Goal: Task Accomplishment & Management: Use online tool/utility

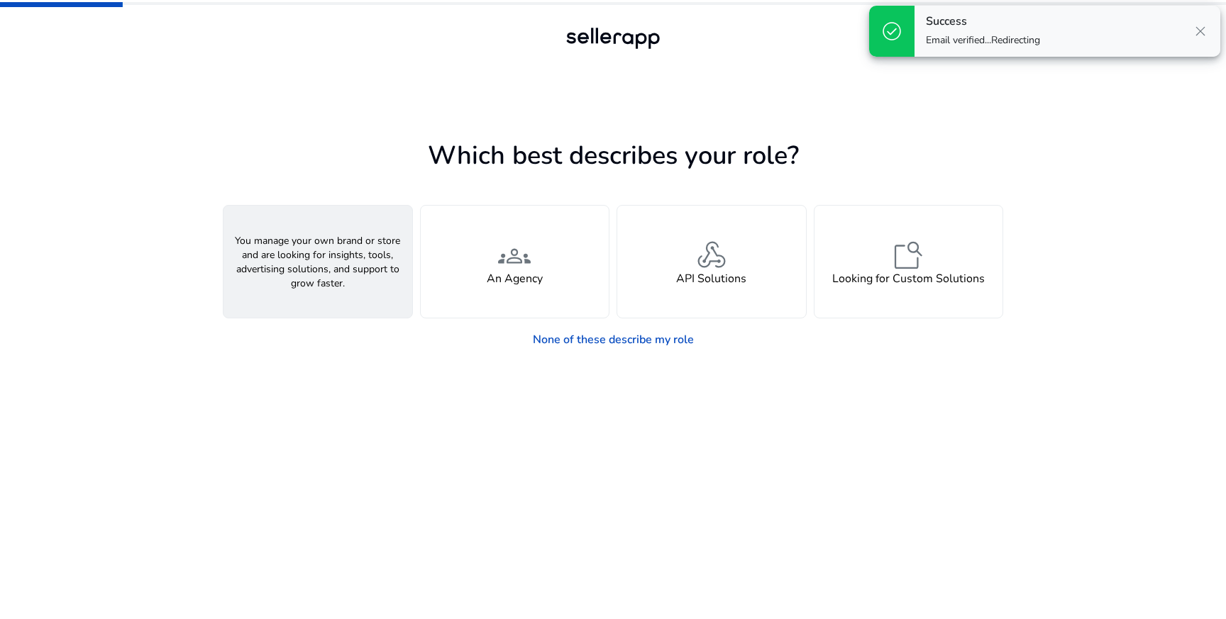
click at [326, 284] on h4 "A Seller" at bounding box center [317, 278] width 43 height 13
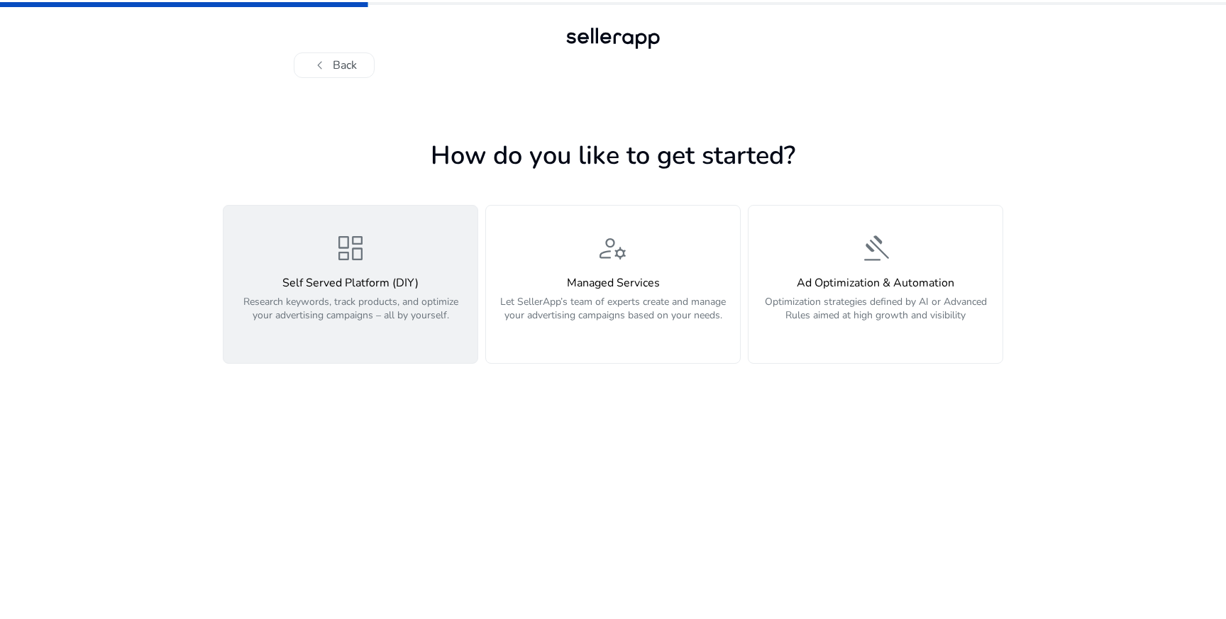
click at [268, 319] on p "Research keywords, track products, and optimize your advertising campaigns – al…" at bounding box center [350, 316] width 237 height 43
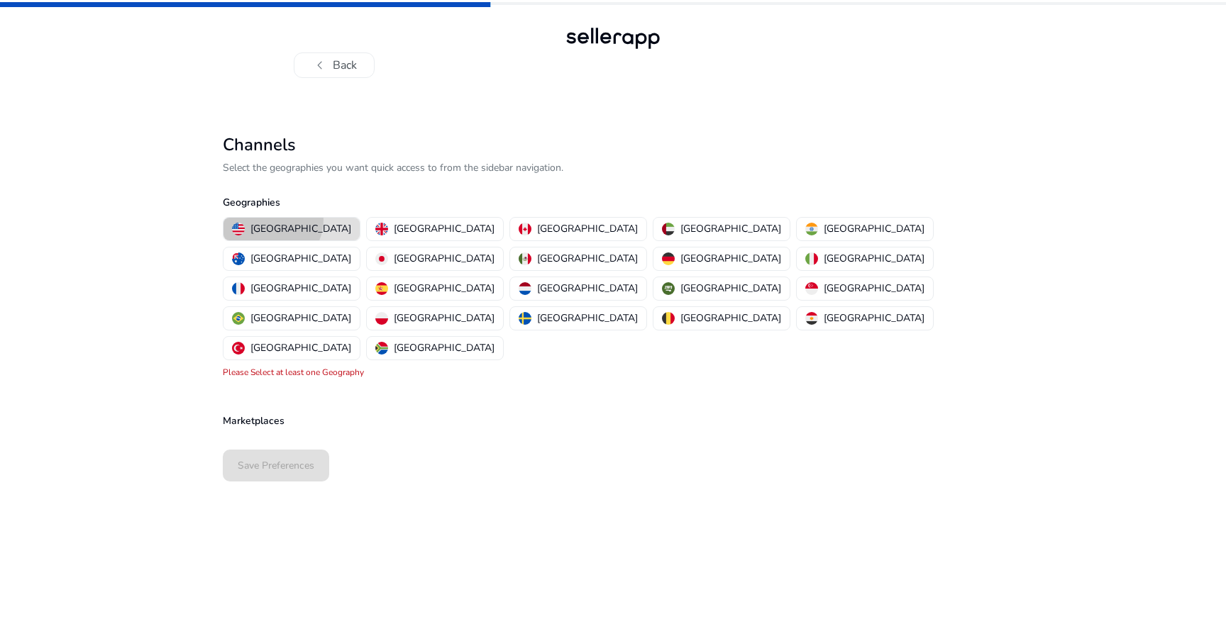
click at [270, 220] on button "[GEOGRAPHIC_DATA]" at bounding box center [291, 229] width 136 height 23
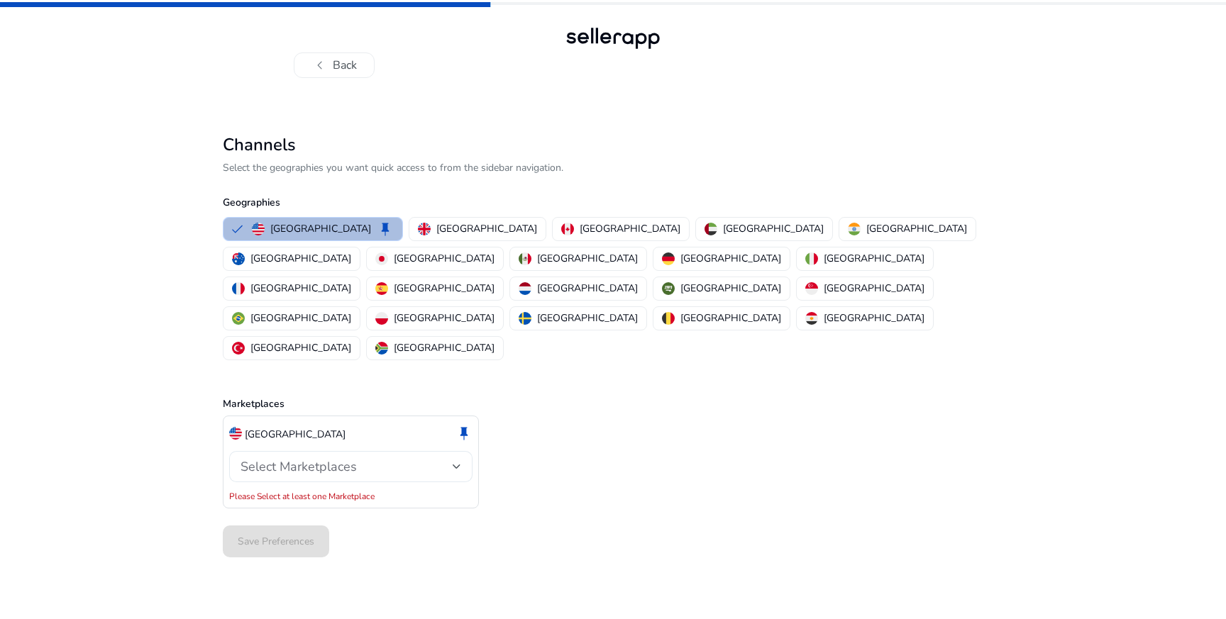
click at [343, 458] on span "Select Marketplaces" at bounding box center [298, 466] width 116 height 17
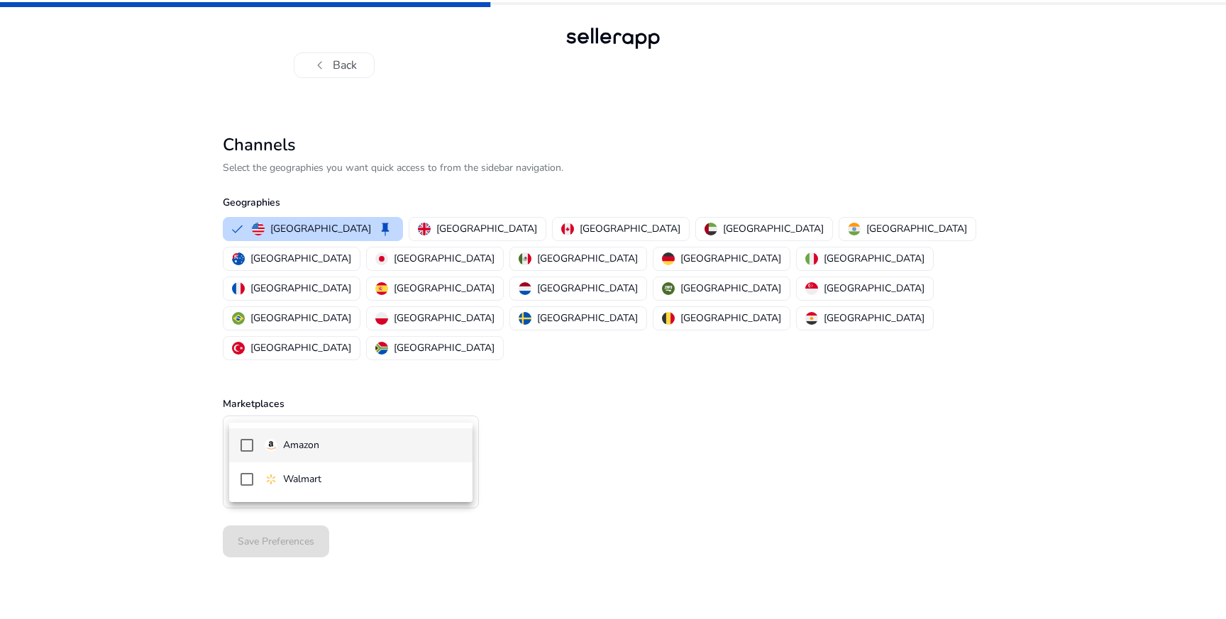
click at [335, 440] on span "Amazon" at bounding box center [363, 446] width 196 height 16
click at [143, 444] on div at bounding box center [613, 309] width 1226 height 619
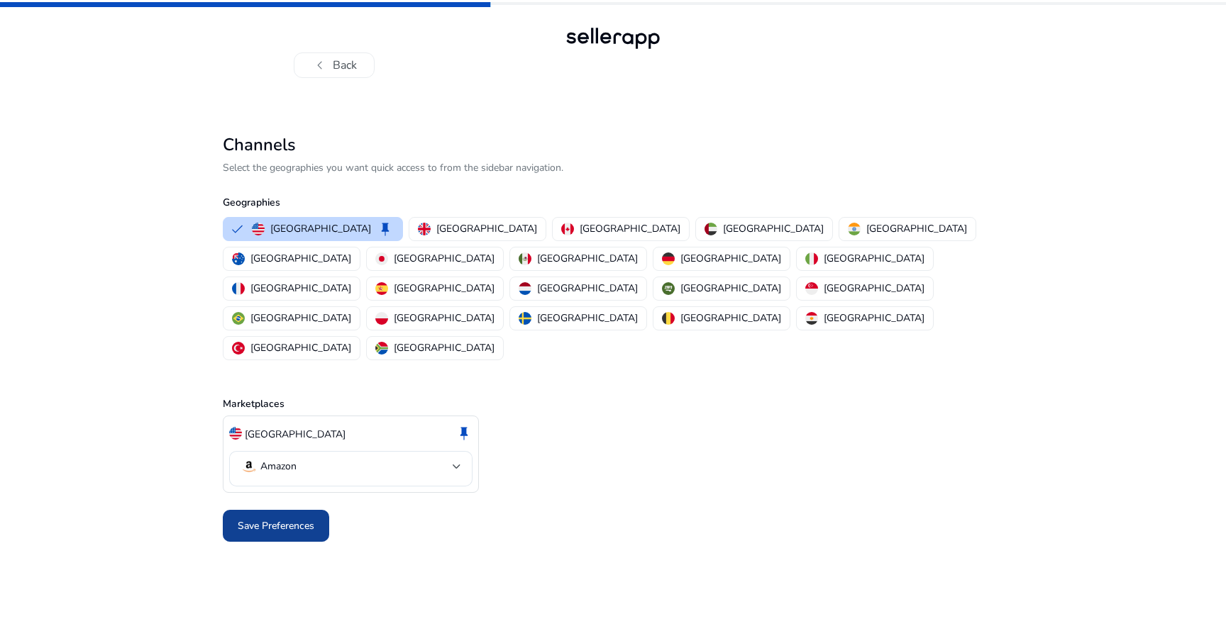
click at [279, 518] on span "Save Preferences" at bounding box center [276, 525] width 77 height 15
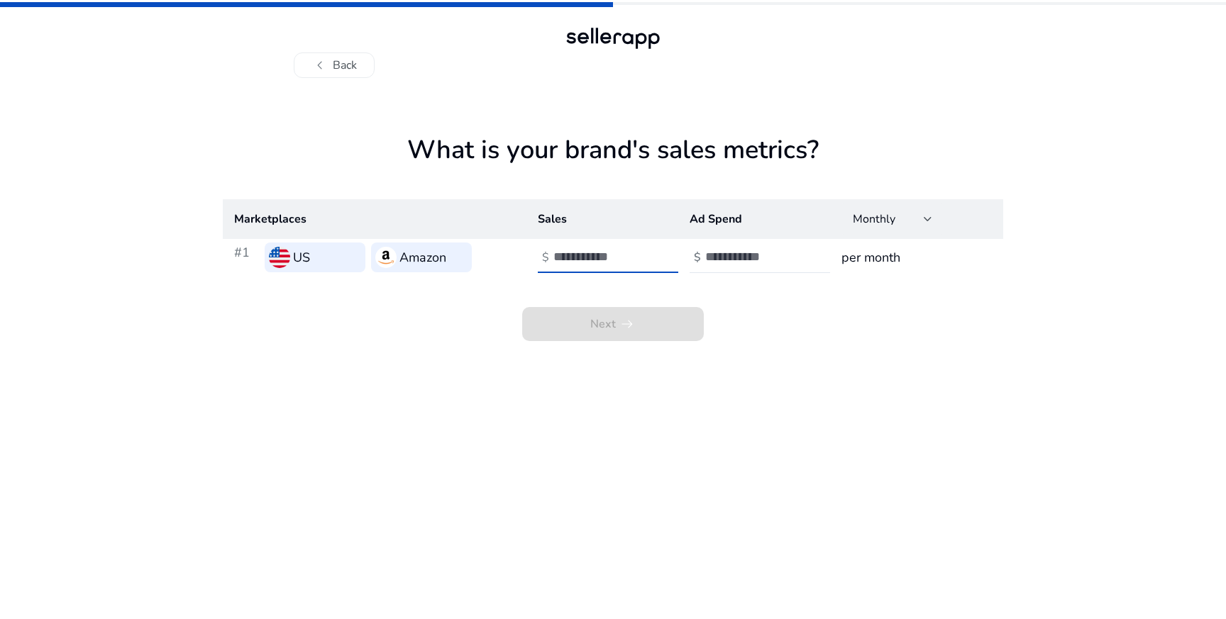
click at [608, 258] on input "number" at bounding box center [601, 257] width 96 height 16
type input "*"
click at [723, 253] on input "number" at bounding box center [753, 257] width 96 height 16
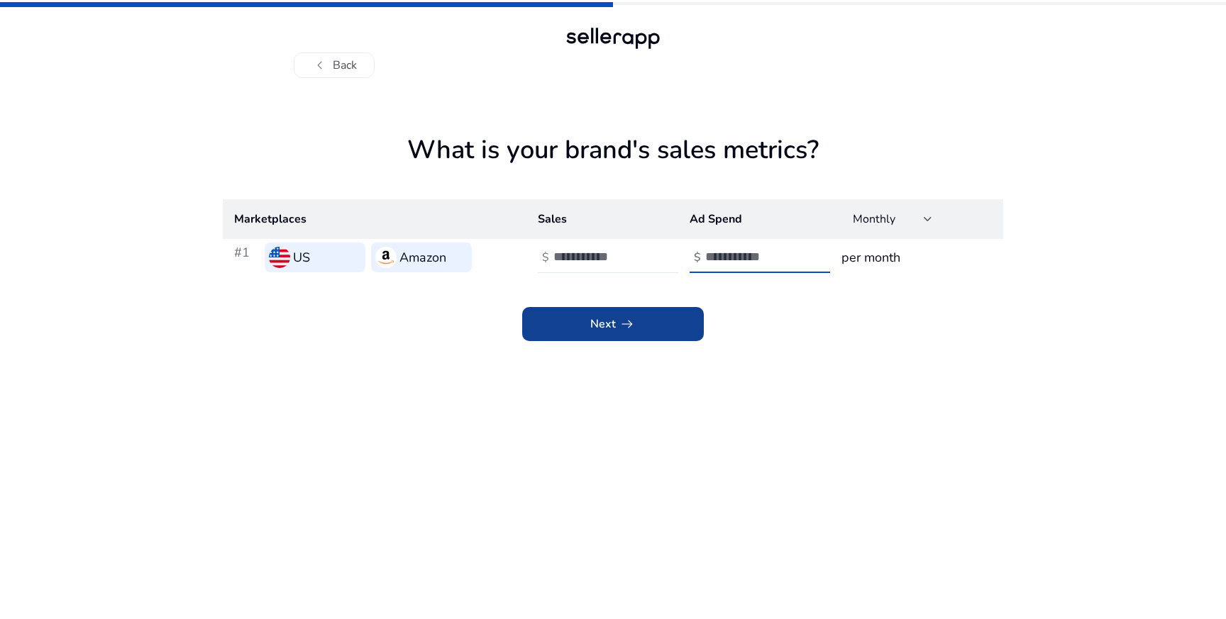
type input "*"
click at [661, 323] on span at bounding box center [613, 324] width 182 height 34
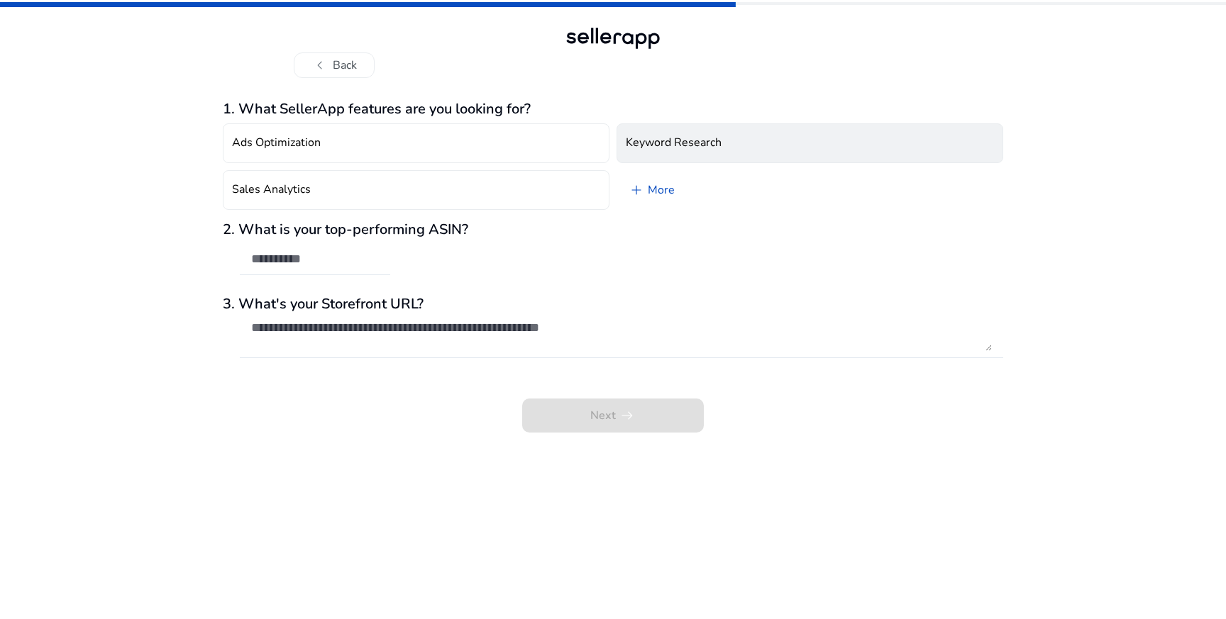
click at [674, 150] on h4 "Keyword Research" at bounding box center [674, 142] width 96 height 13
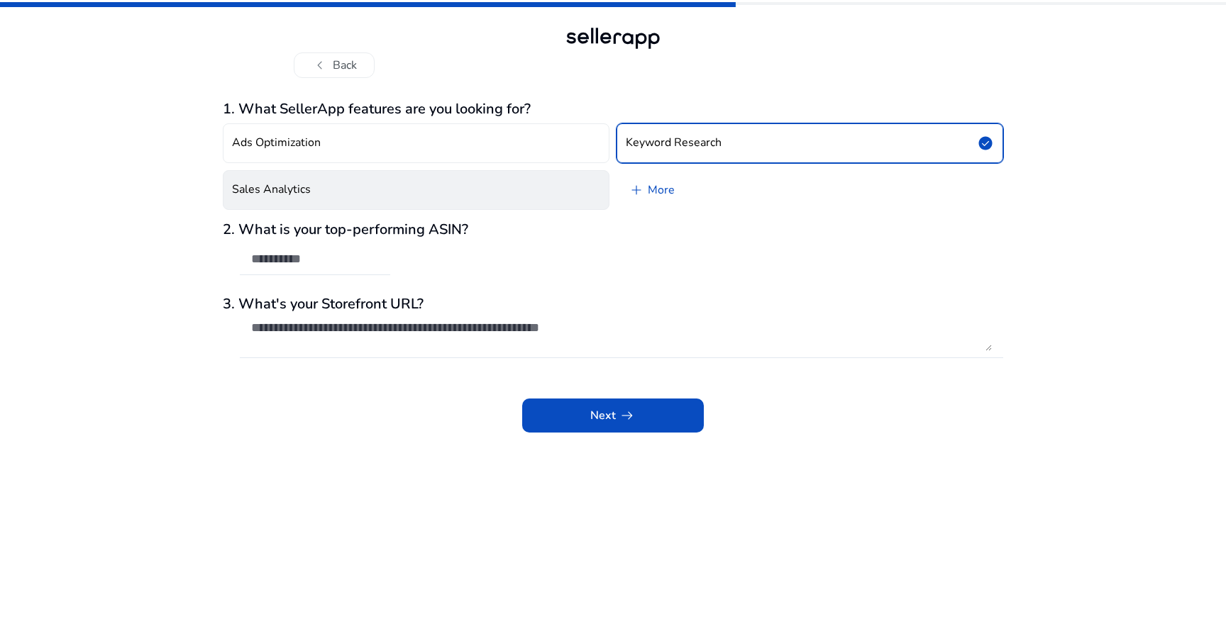
click at [519, 198] on button "Sales Analytics" at bounding box center [416, 190] width 387 height 40
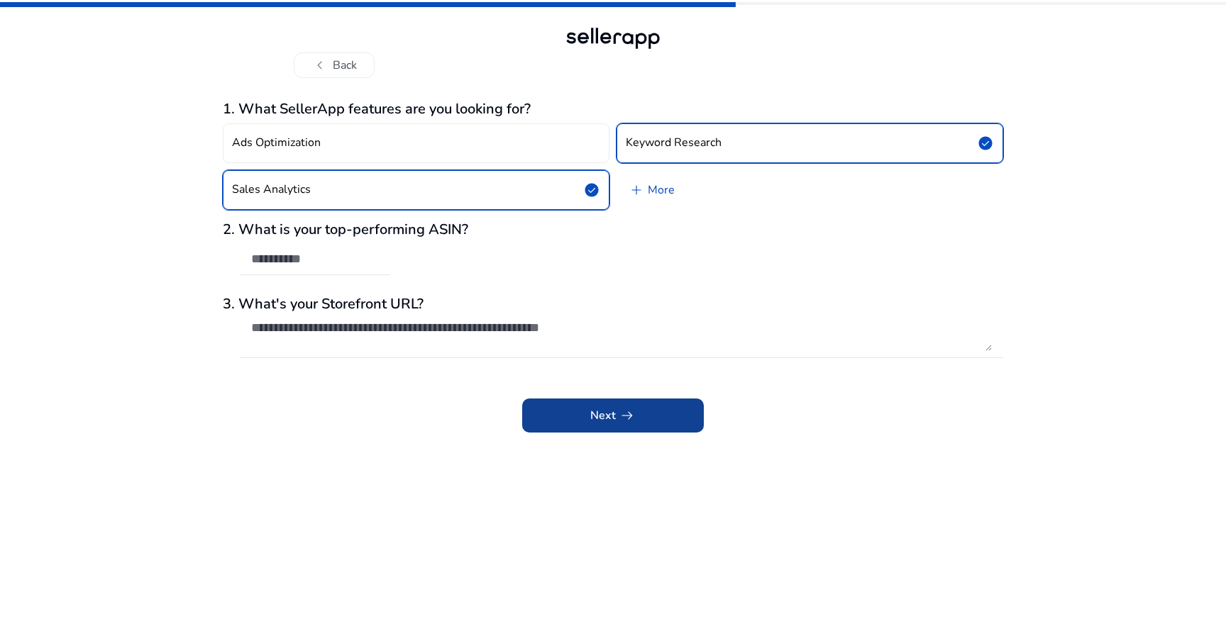
click at [667, 404] on span at bounding box center [613, 416] width 182 height 34
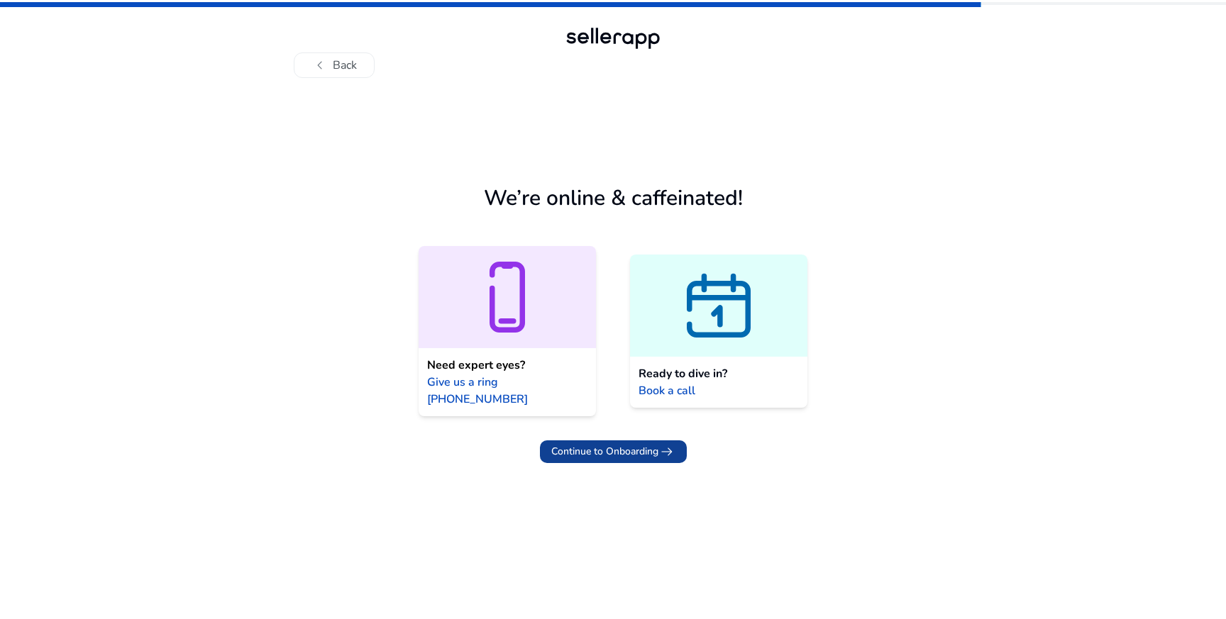
click at [656, 443] on span at bounding box center [613, 452] width 147 height 34
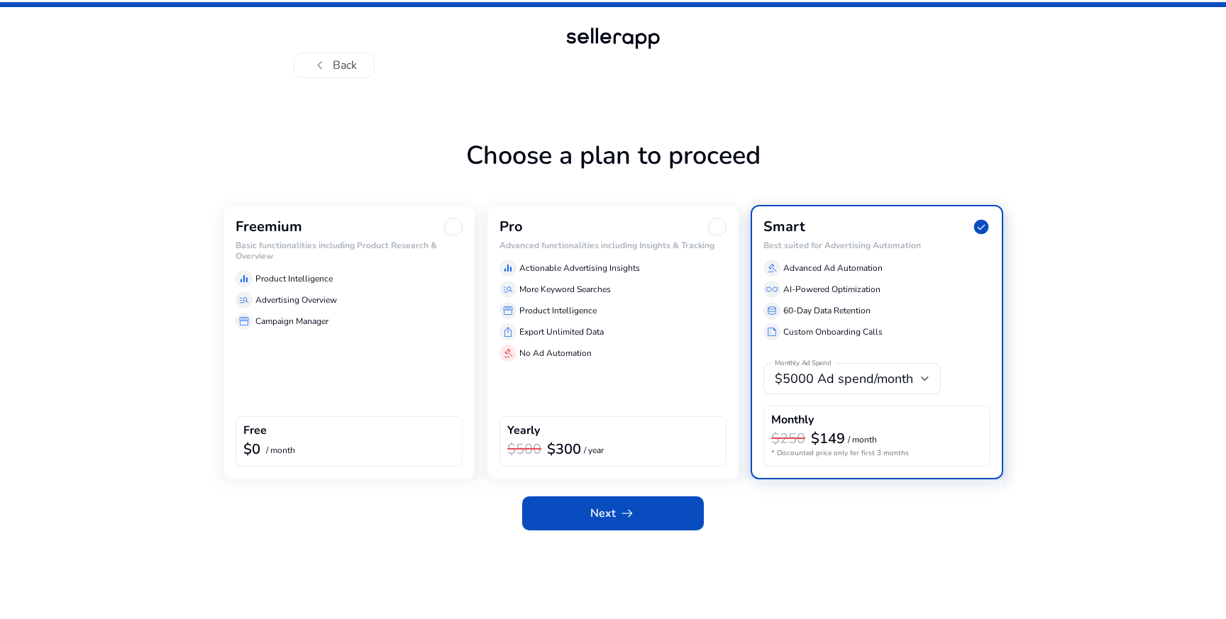
click at [257, 337] on div "Freemium Basic functionalities including Product Research & Overview equalizer …" at bounding box center [349, 342] width 252 height 274
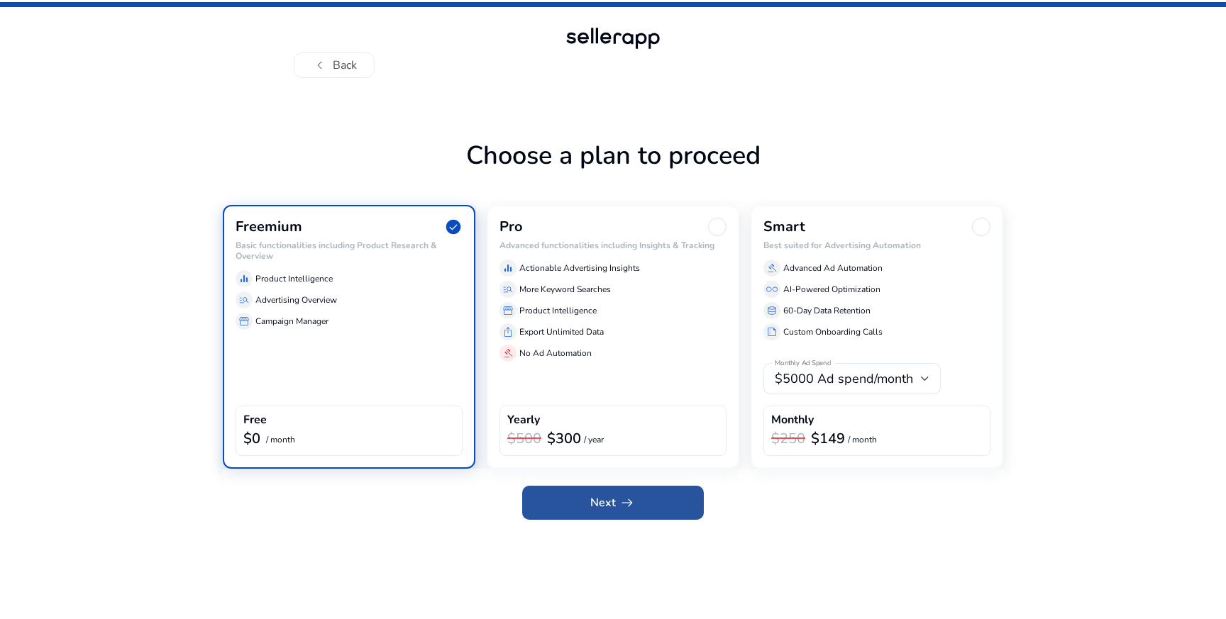
click at [618, 500] on span "arrow_right_alt" at bounding box center [626, 502] width 17 height 17
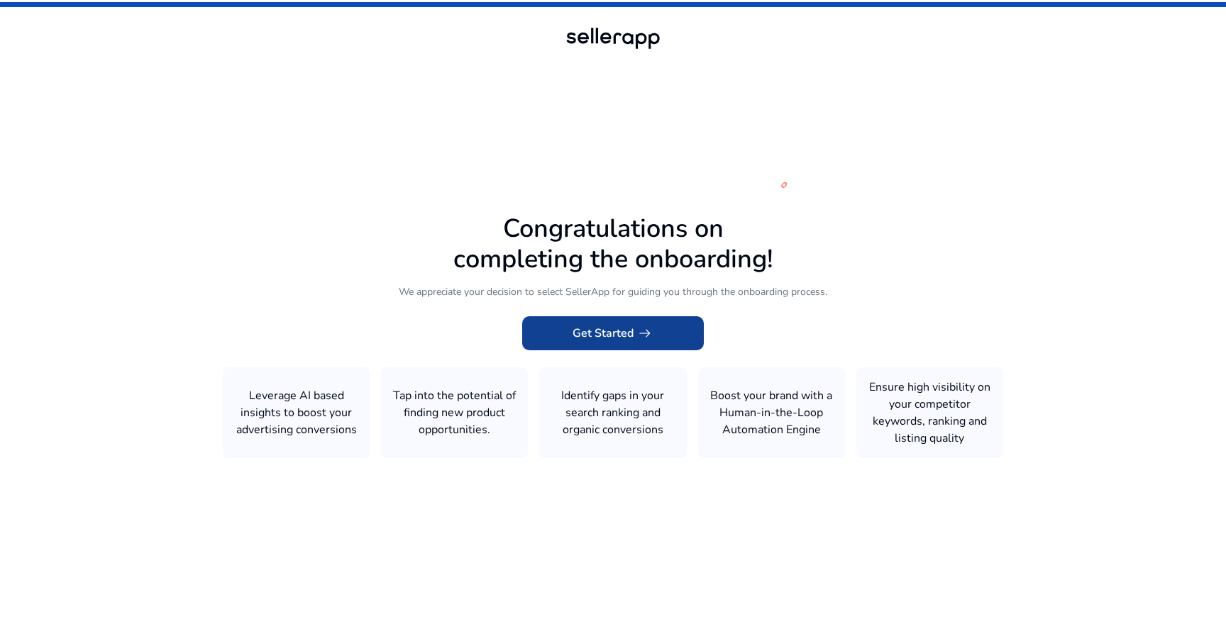
click at [617, 342] on span at bounding box center [613, 333] width 182 height 34
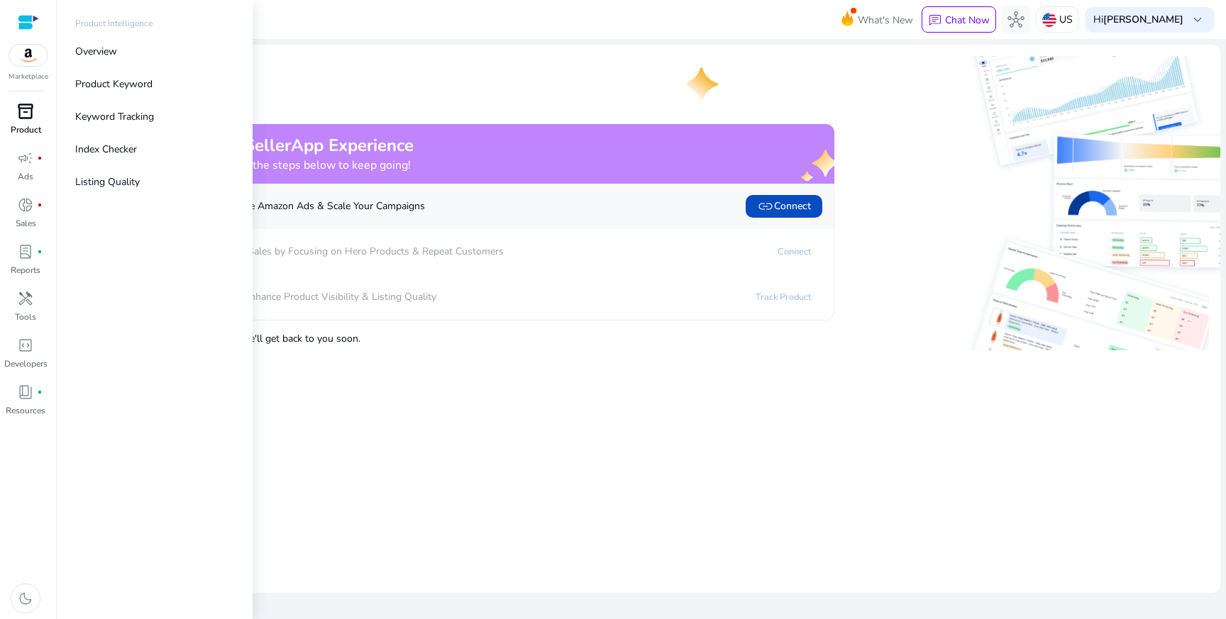
click at [30, 113] on span "inventory_2" at bounding box center [25, 111] width 17 height 17
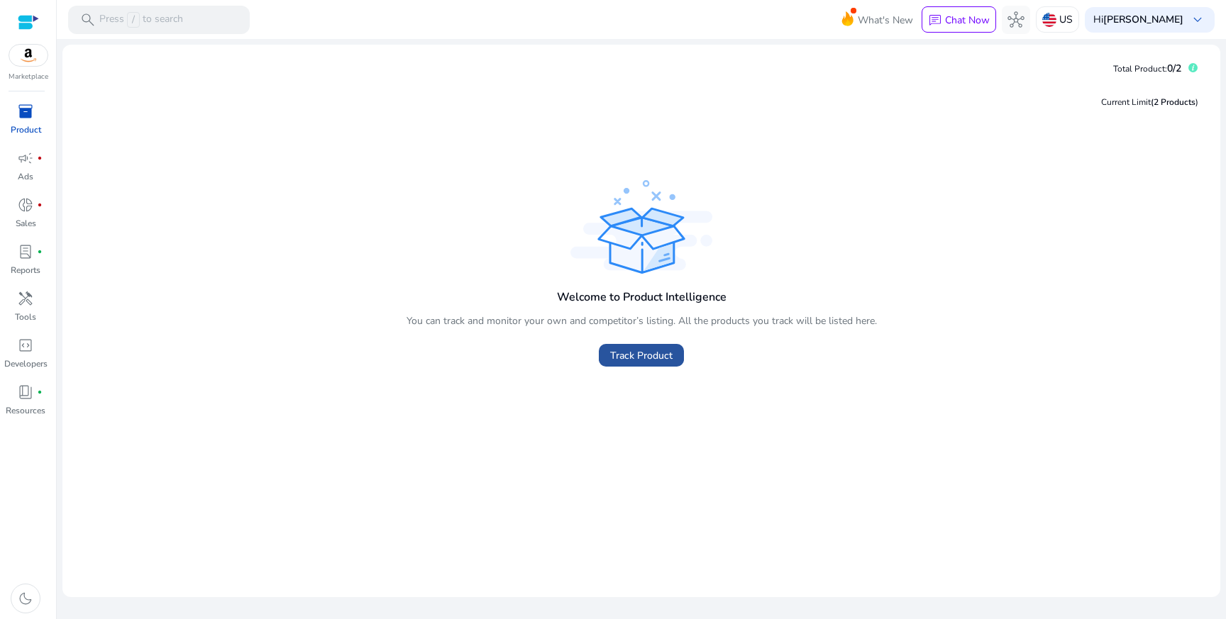
click at [662, 361] on span "Track Product" at bounding box center [641, 355] width 62 height 15
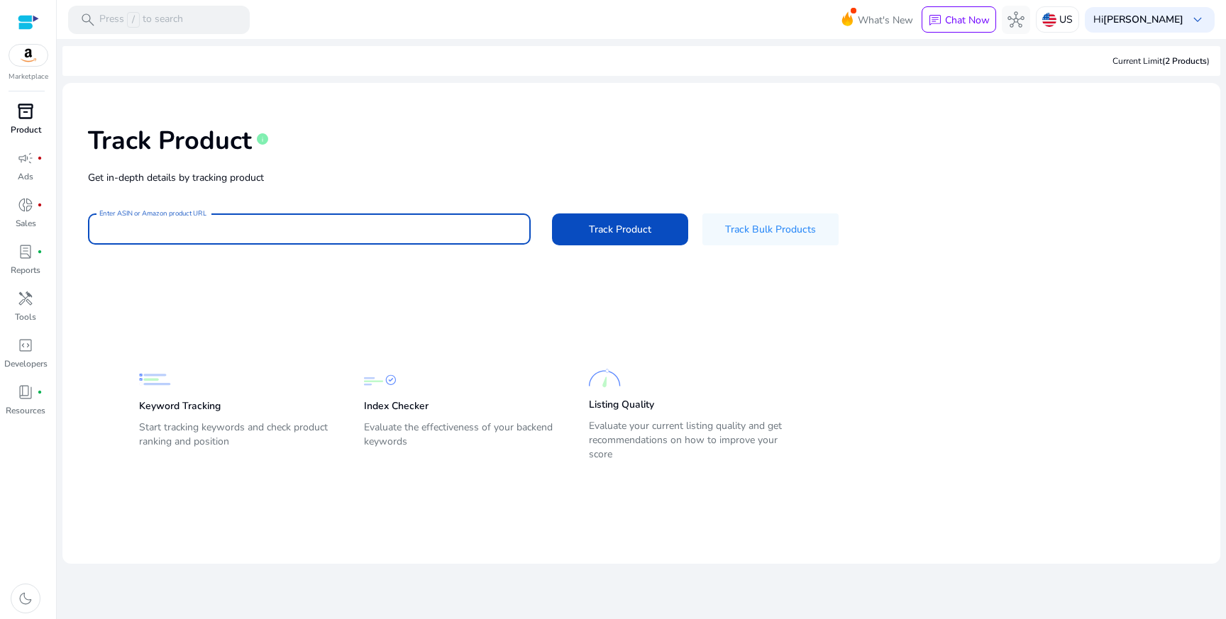
click at [302, 225] on input "Enter ASIN or Amazon product URL" at bounding box center [309, 229] width 420 height 16
paste input "**********"
type input "**********"
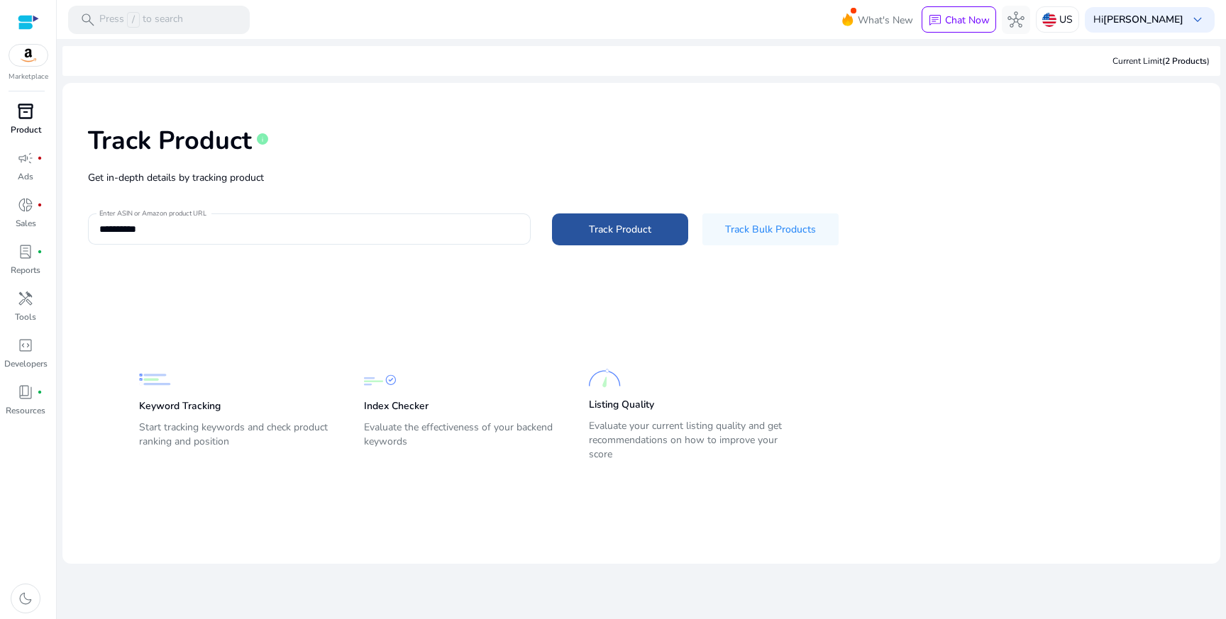
click at [628, 237] on span at bounding box center [620, 229] width 136 height 34
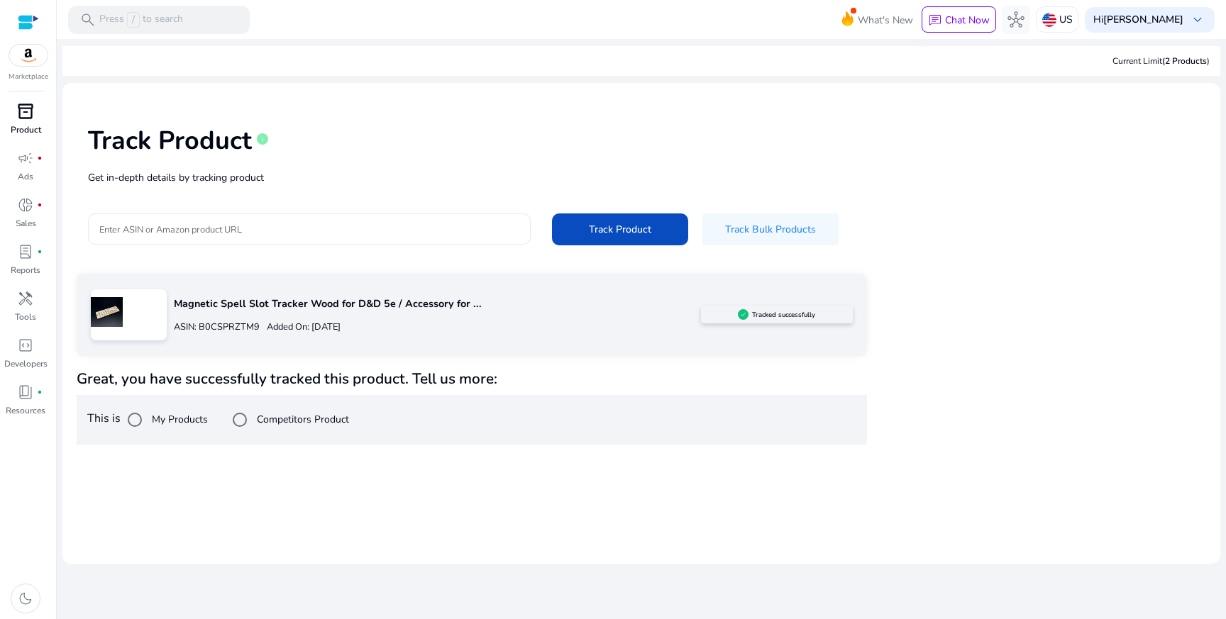
click at [282, 226] on input "Enter ASIN or Amazon product URL" at bounding box center [309, 229] width 420 height 16
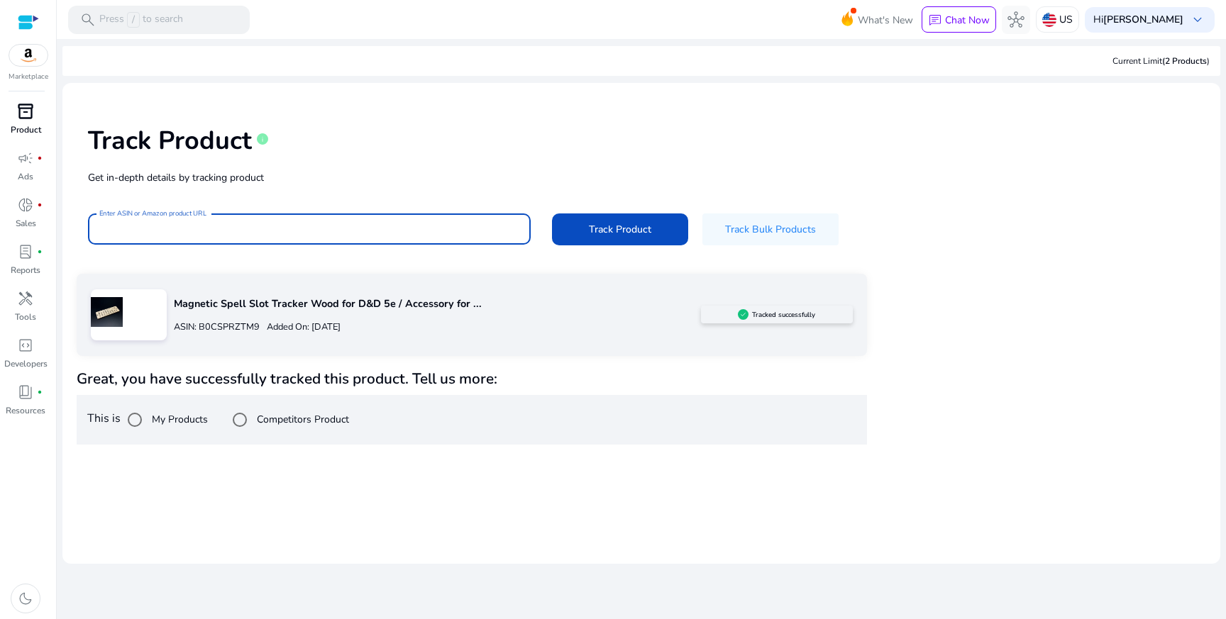
paste input "**********"
type input "**********"
click at [627, 235] on span "Track Product" at bounding box center [620, 229] width 62 height 15
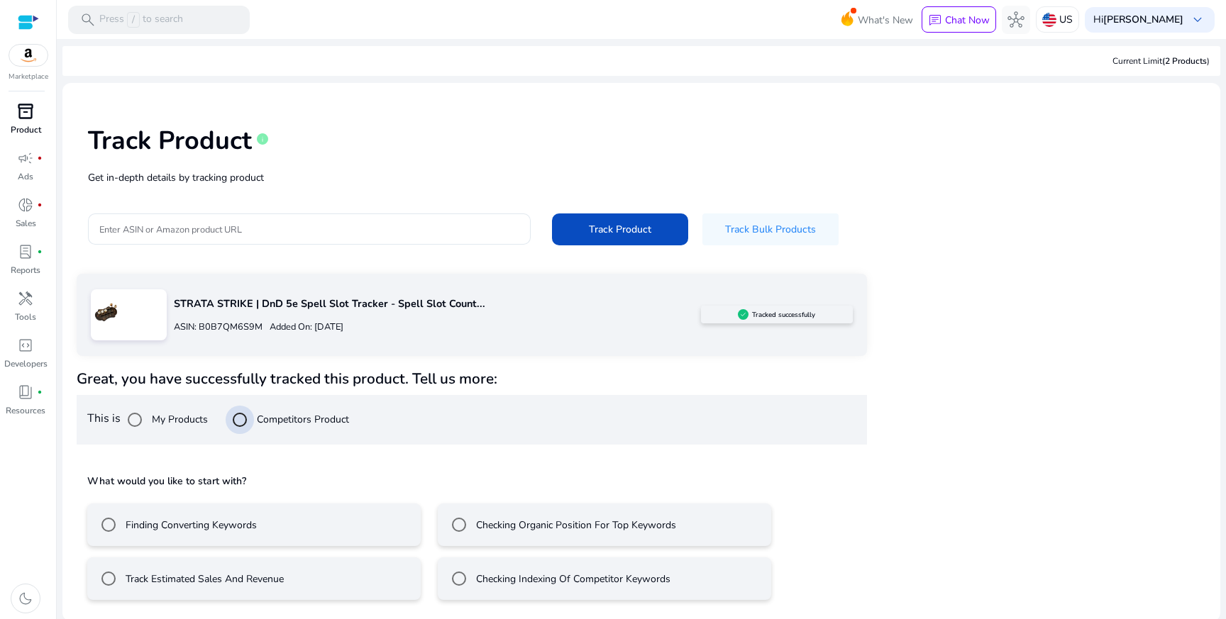
scroll to position [2, 0]
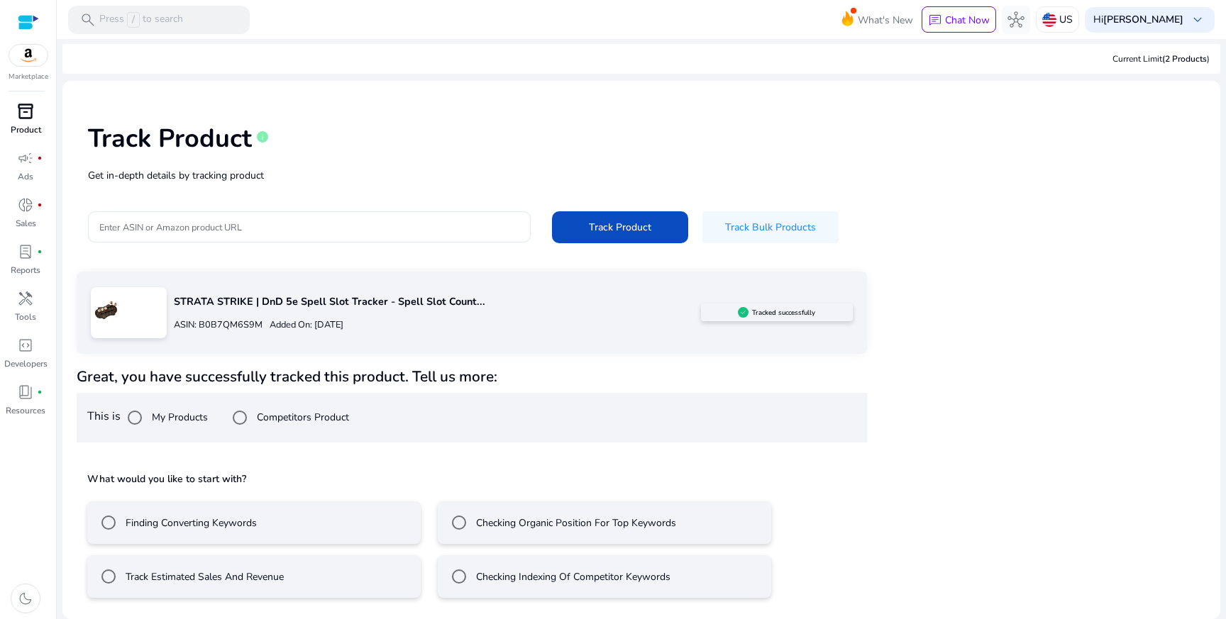
click at [157, 577] on label "Track Estimated Sales And Revenue" at bounding box center [203, 577] width 161 height 15
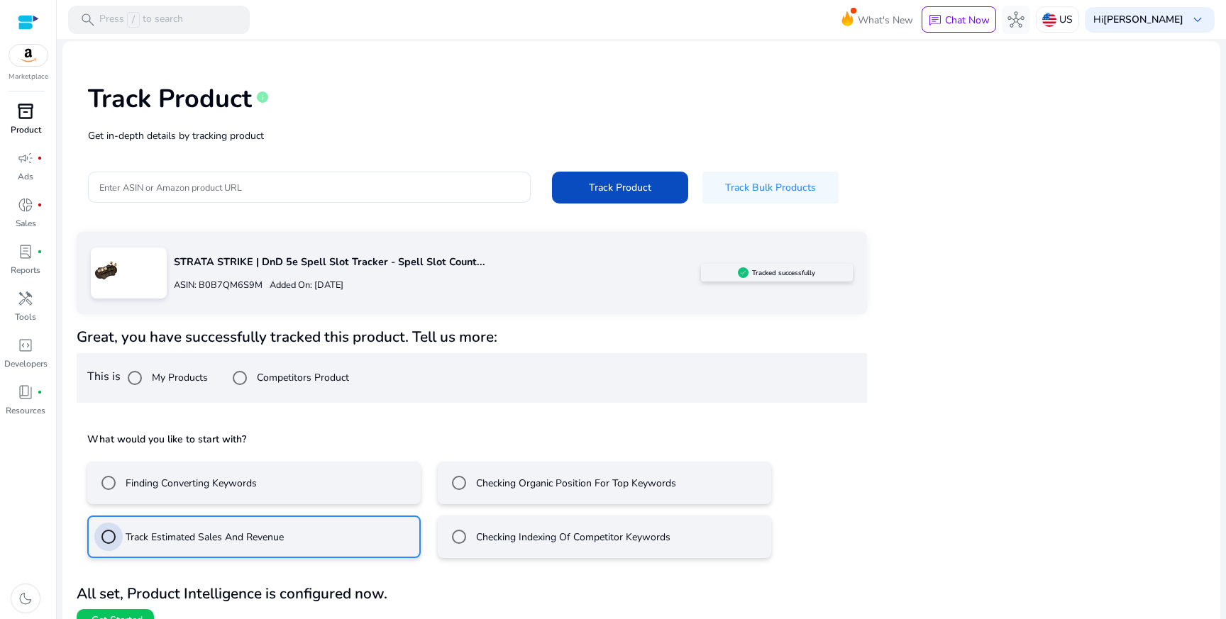
scroll to position [65, 0]
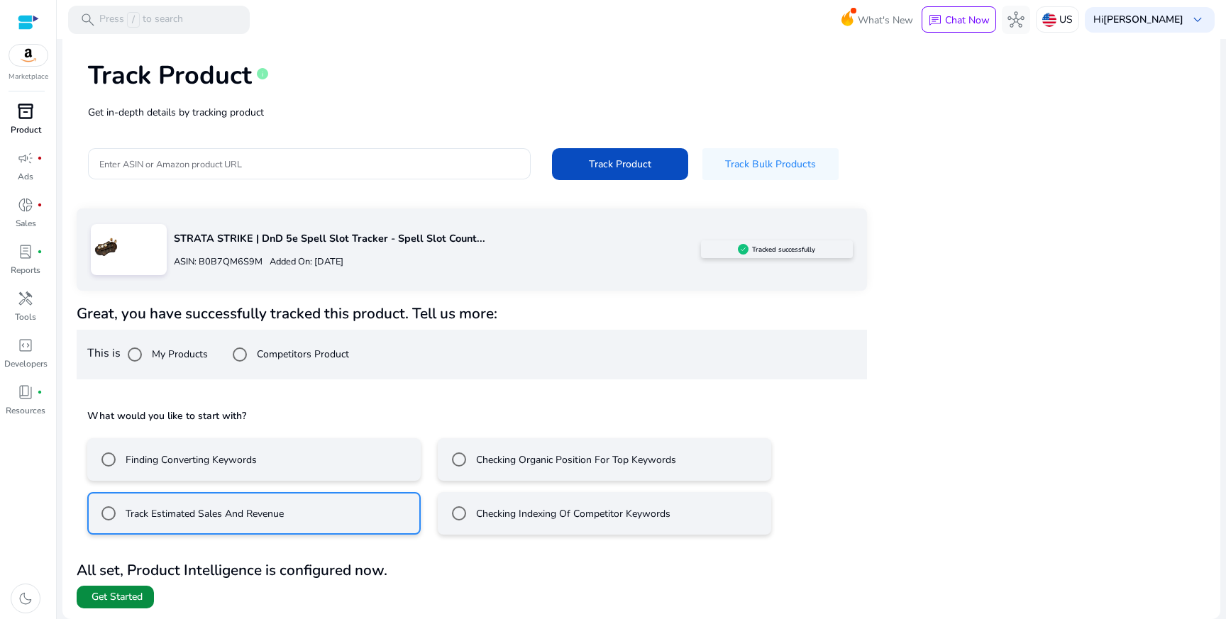
click at [136, 597] on span "Get Started" at bounding box center [116, 597] width 51 height 14
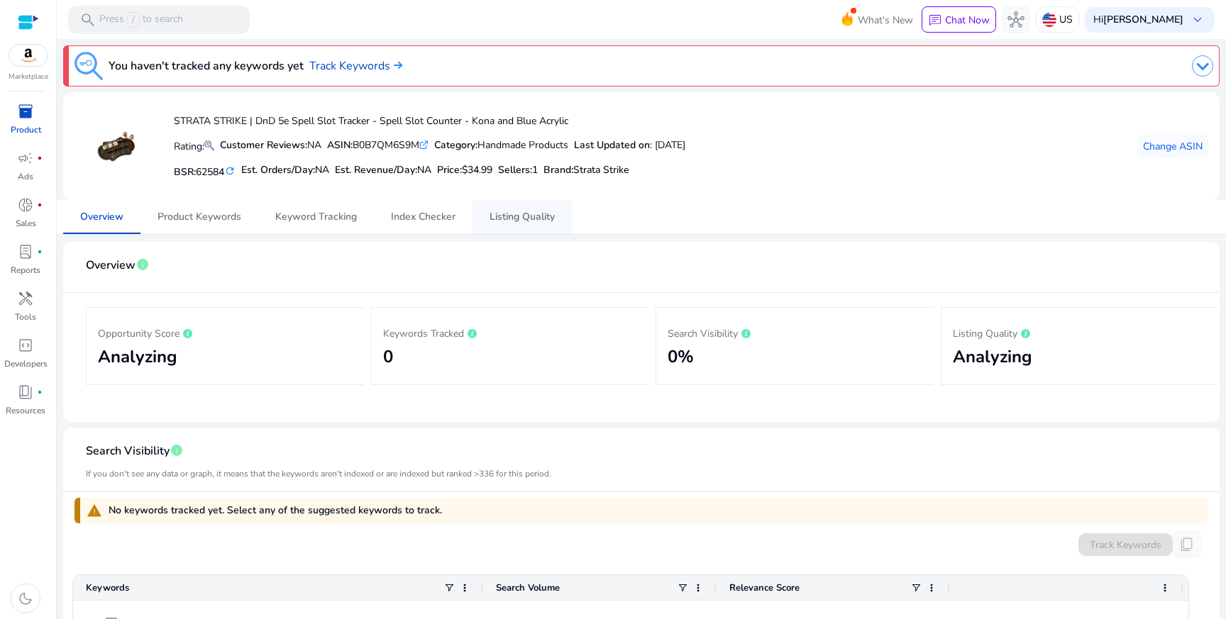
click at [545, 221] on span "Listing Quality" at bounding box center [521, 217] width 65 height 10
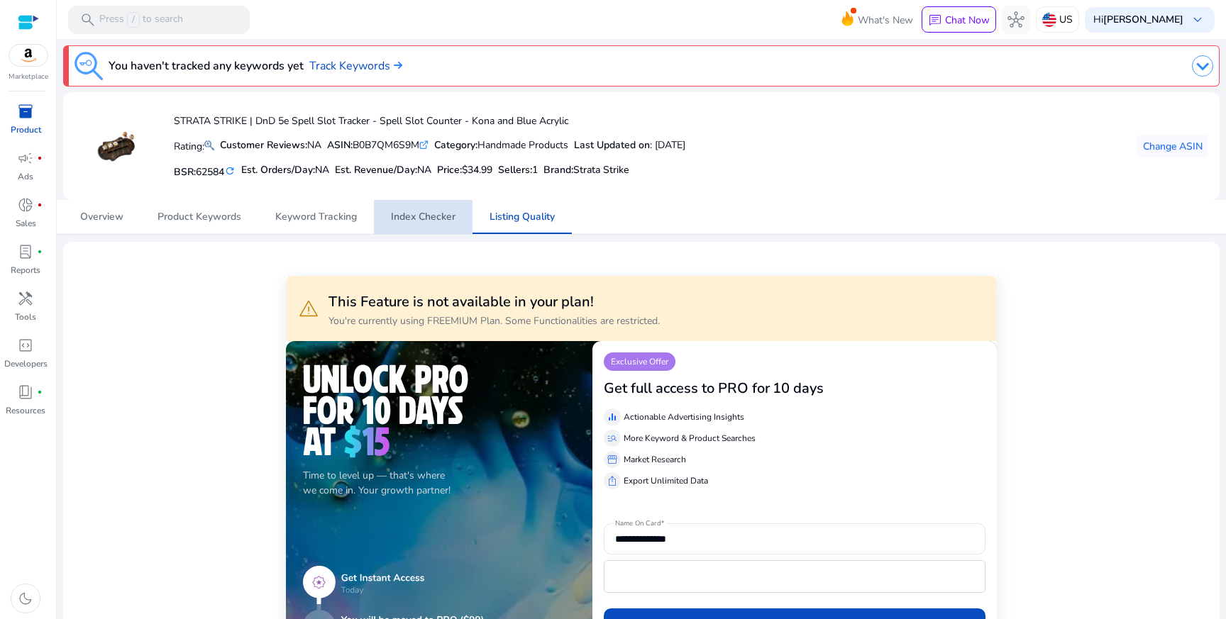
click at [424, 220] on span "Index Checker" at bounding box center [423, 217] width 65 height 10
click at [106, 219] on span "Overview" at bounding box center [101, 217] width 43 height 10
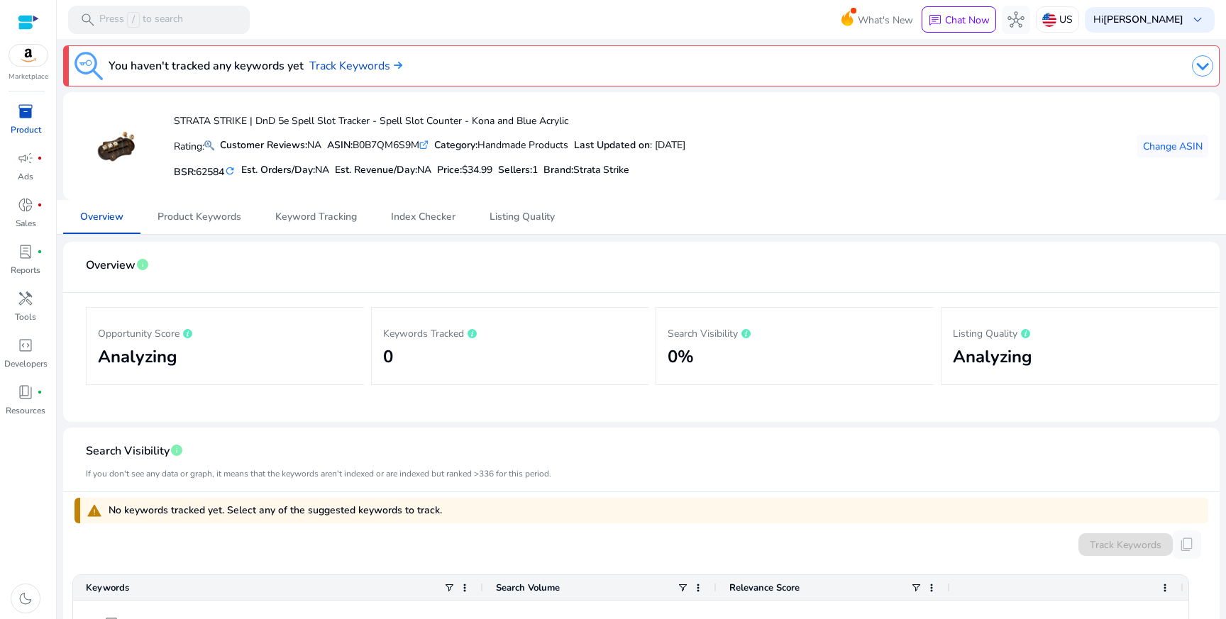
click at [32, 118] on span "inventory_2" at bounding box center [25, 111] width 17 height 17
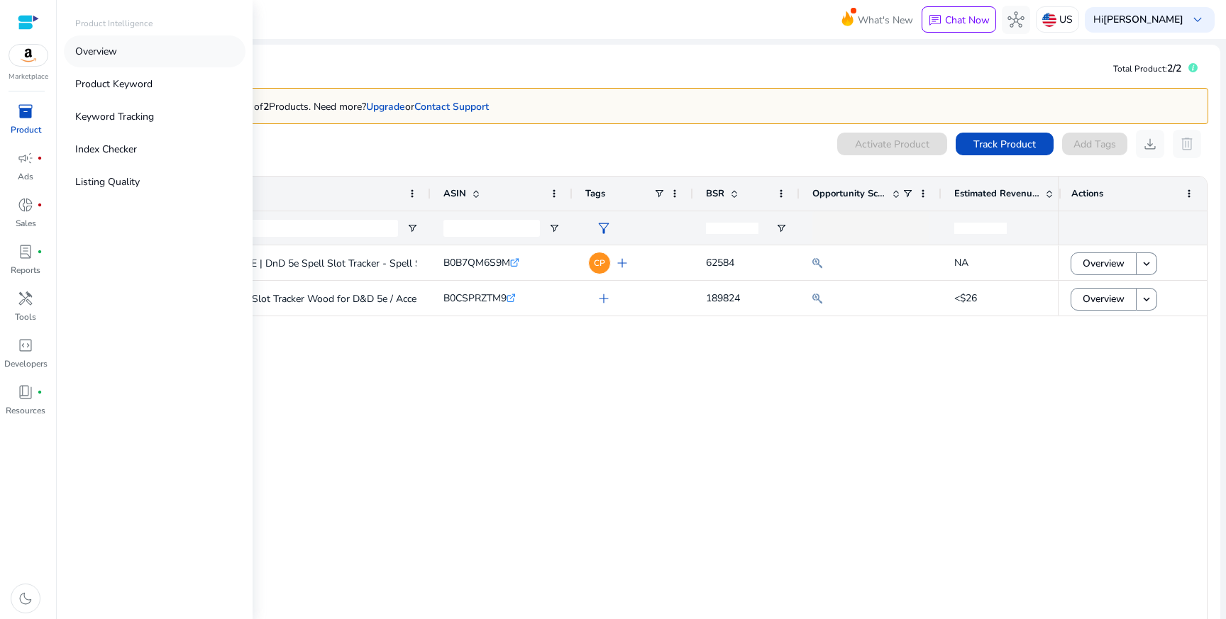
click at [114, 45] on p "Overview" at bounding box center [96, 51] width 42 height 15
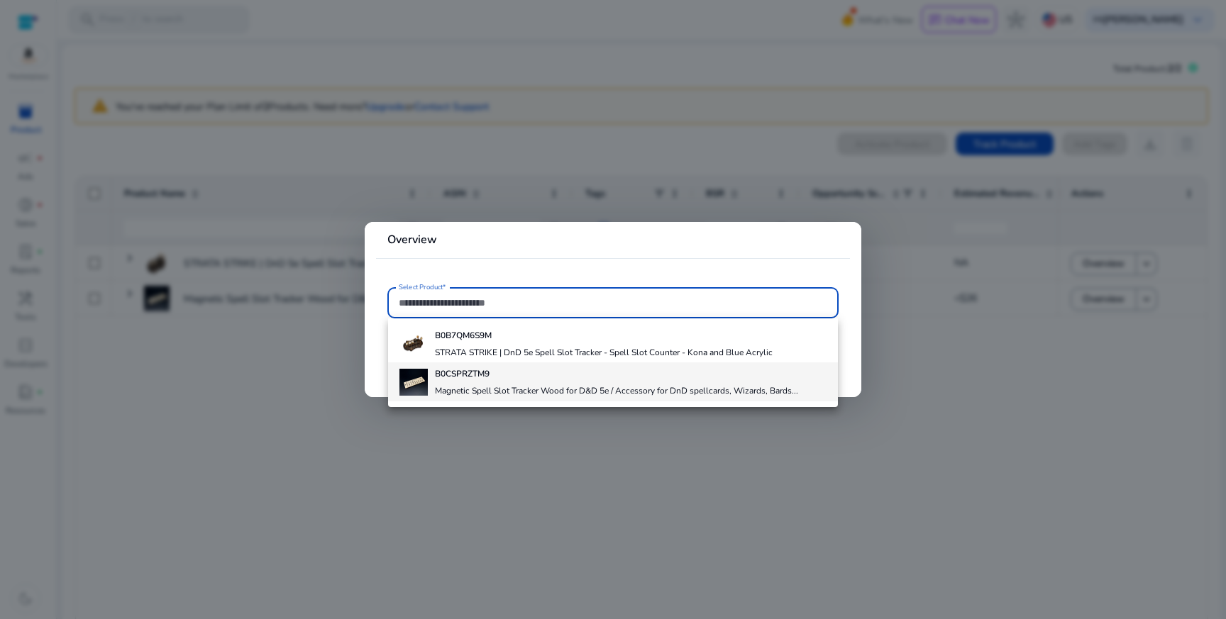
click at [531, 388] on h4 "Magnetic Spell Slot Tracker Wood for D&D 5e / Accessory for DnD spellcards, Wiz…" at bounding box center [616, 390] width 363 height 11
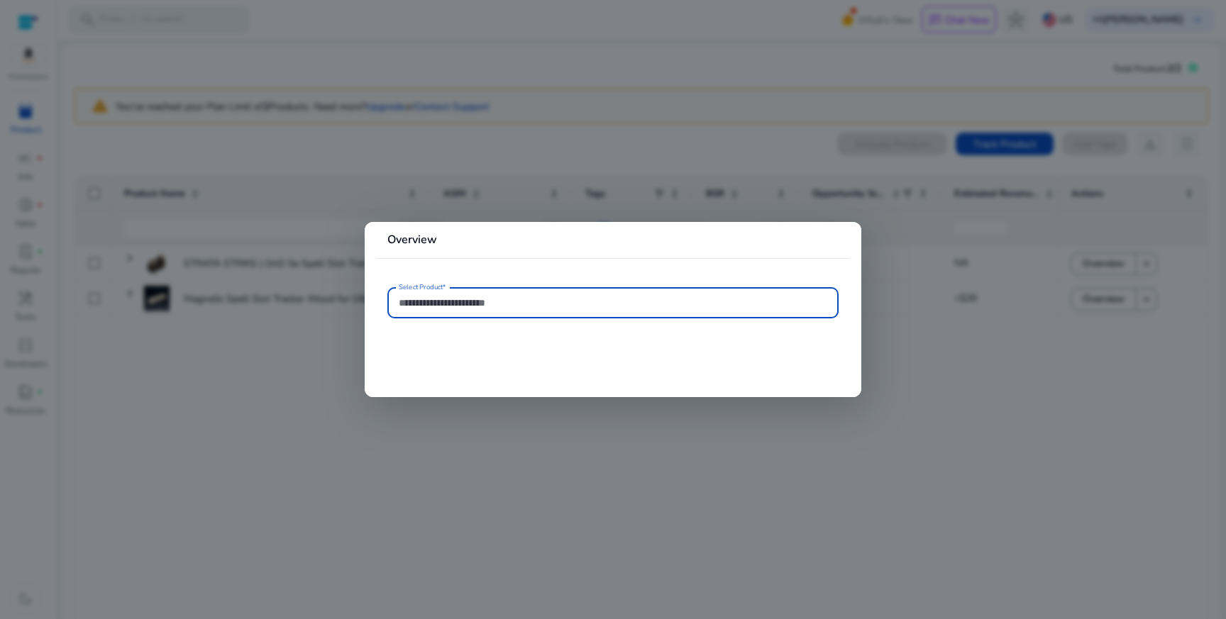
type input "**********"
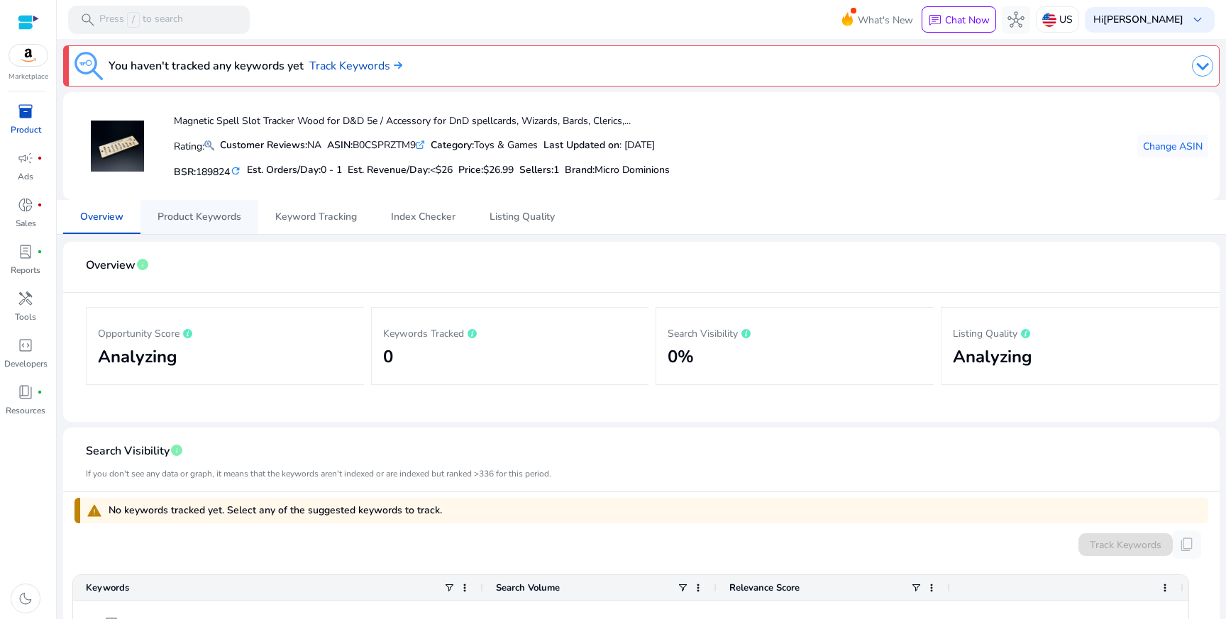
click at [212, 222] on span "Product Keywords" at bounding box center [199, 217] width 84 height 10
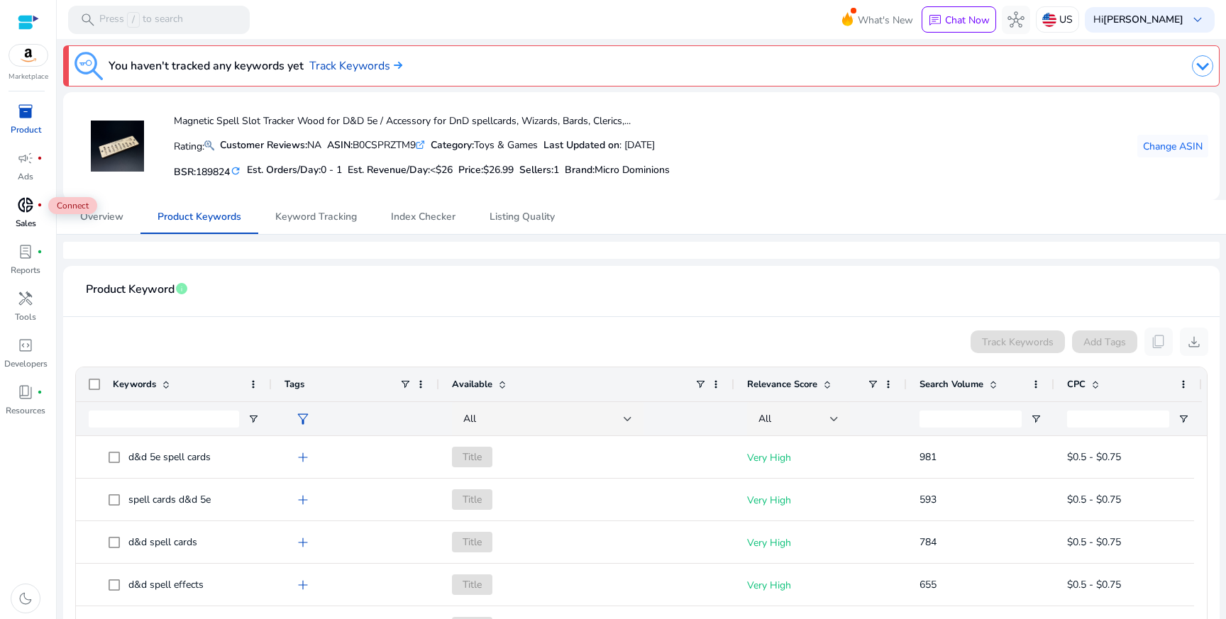
click at [24, 206] on span "donut_small" at bounding box center [25, 204] width 17 height 17
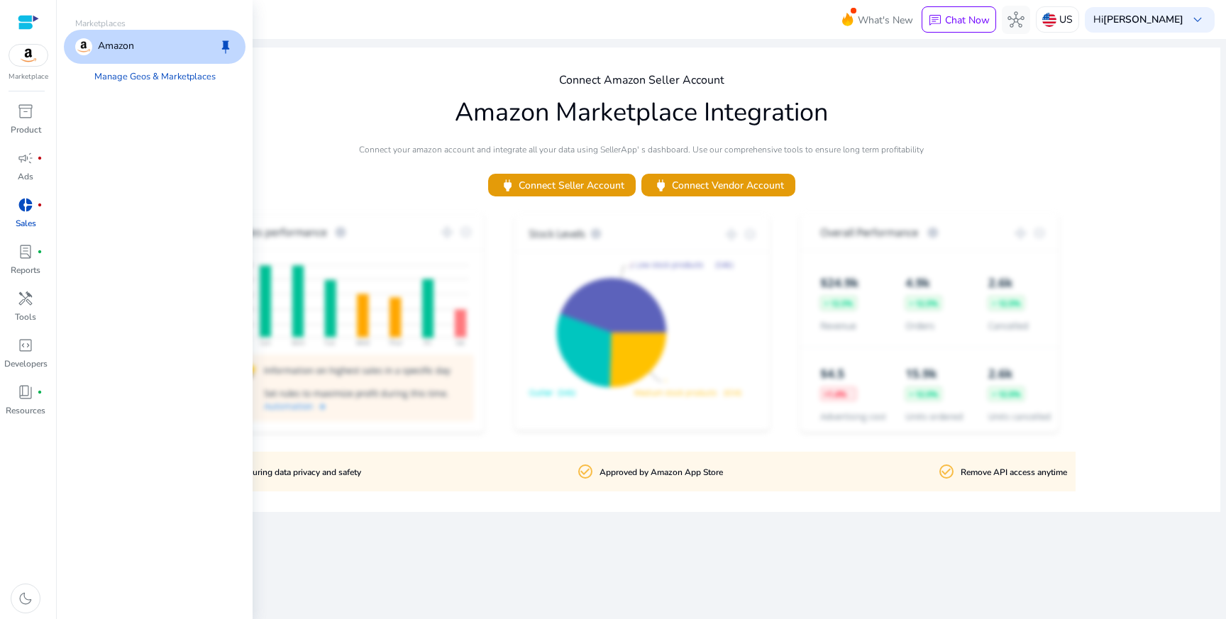
click at [28, 62] on img at bounding box center [28, 55] width 38 height 21
